Goal: Register for event/course

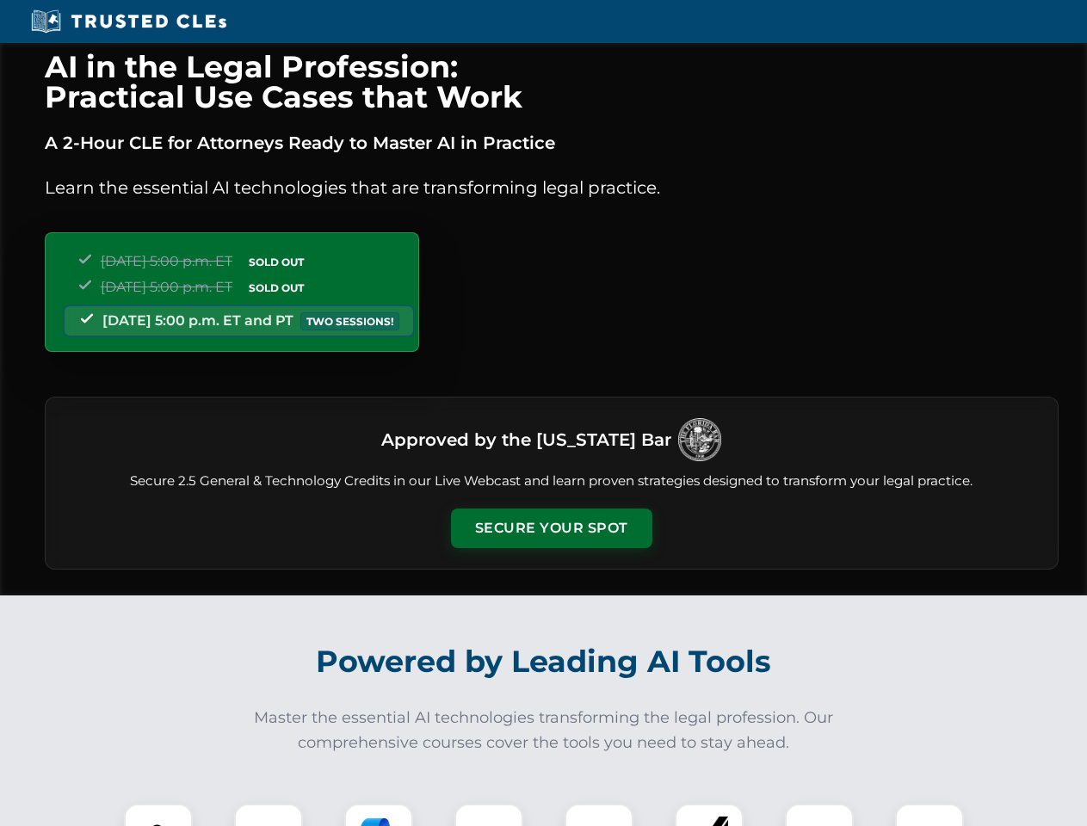
click at [551, 528] on button "Secure Your Spot" at bounding box center [551, 529] width 201 height 40
click at [158, 815] on img at bounding box center [158, 838] width 50 height 50
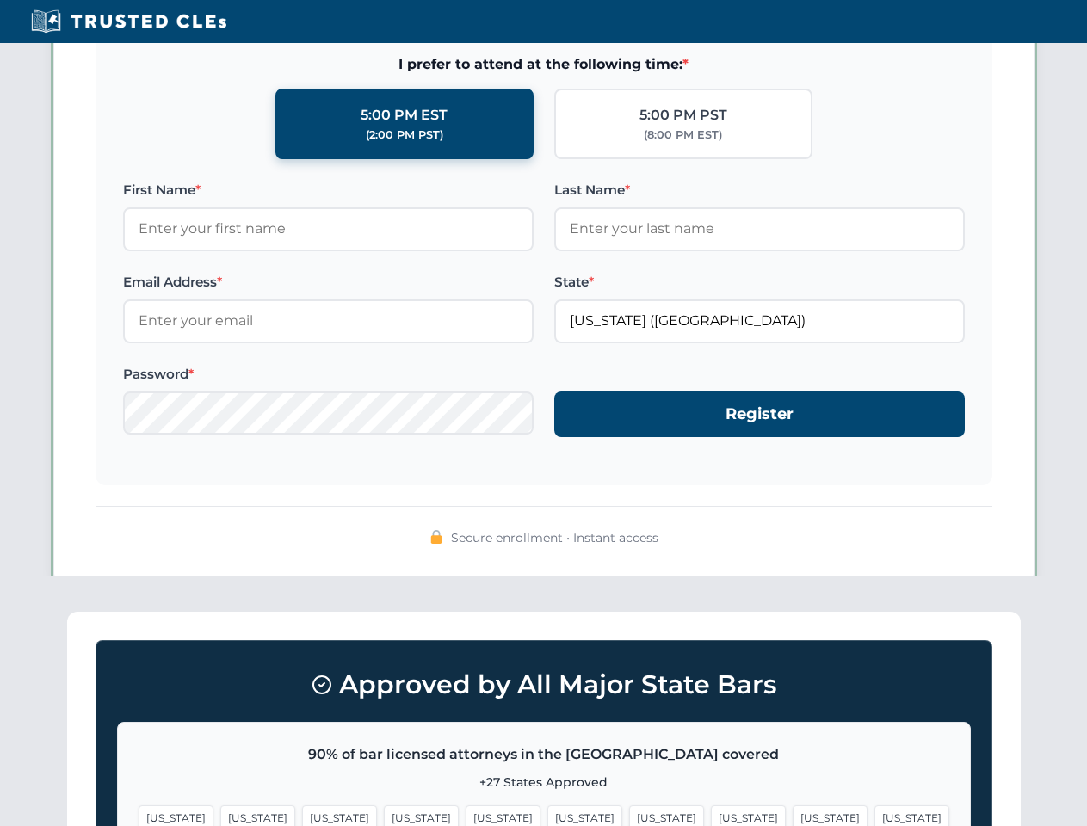
click at [629, 815] on span "[US_STATE]" at bounding box center [666, 817] width 75 height 25
click at [793, 815] on span "[US_STATE]" at bounding box center [830, 817] width 75 height 25
